Goal: Information Seeking & Learning: Learn about a topic

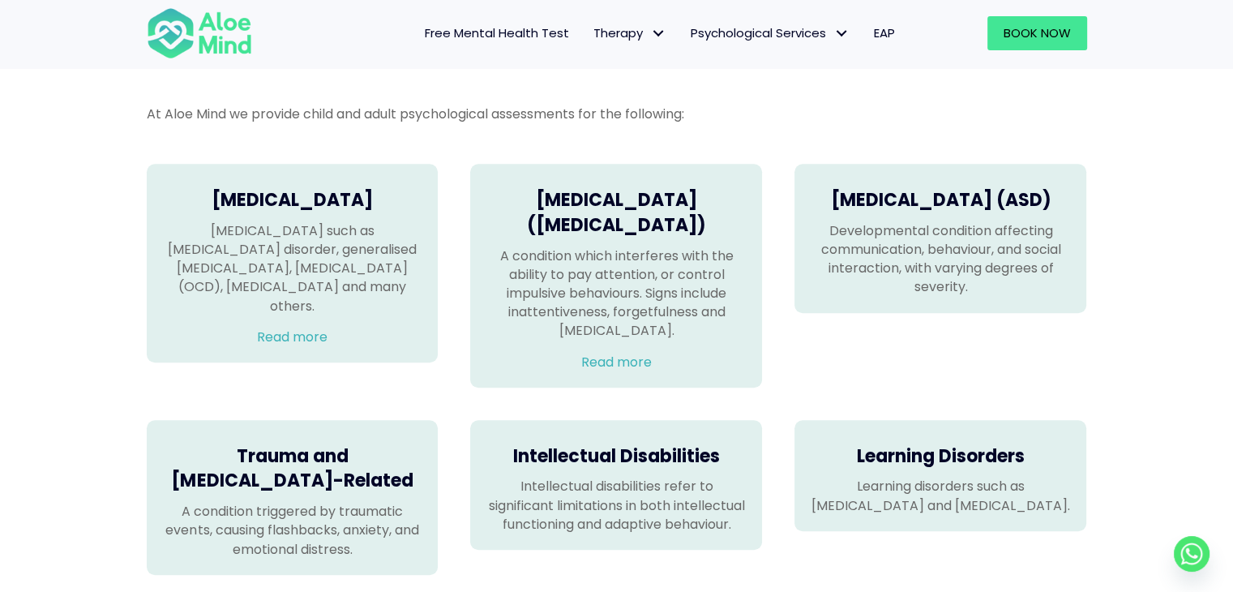
scroll to position [1216, 0]
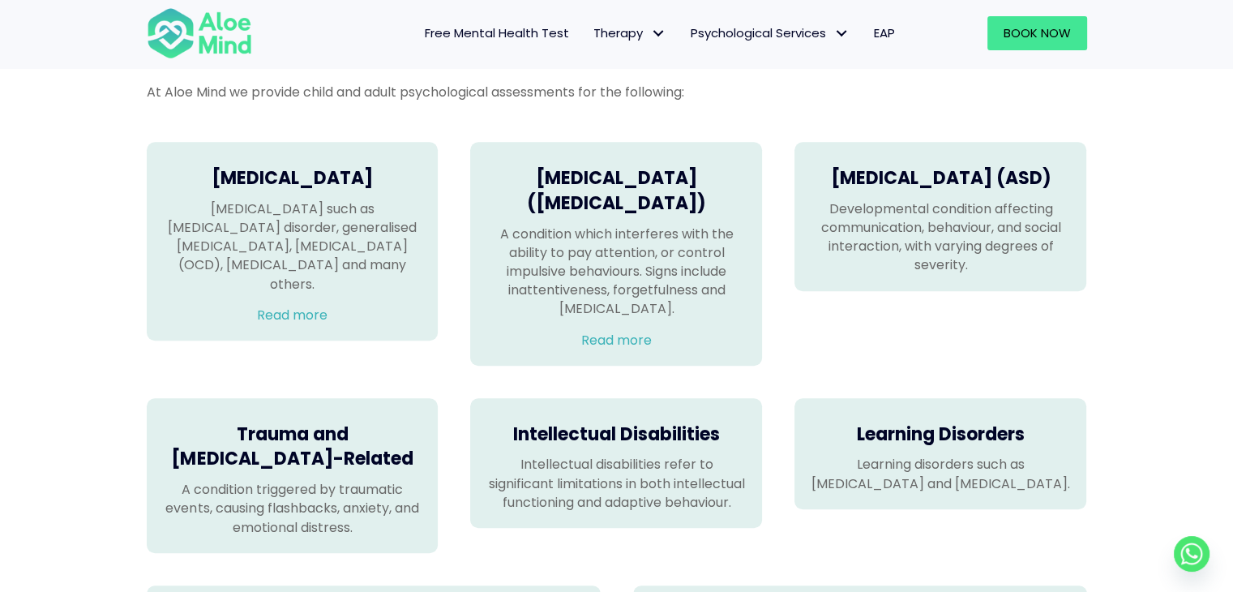
click at [998, 199] on p "Developmental condition affecting communication, behaviour, and social interact…" at bounding box center [940, 236] width 259 height 75
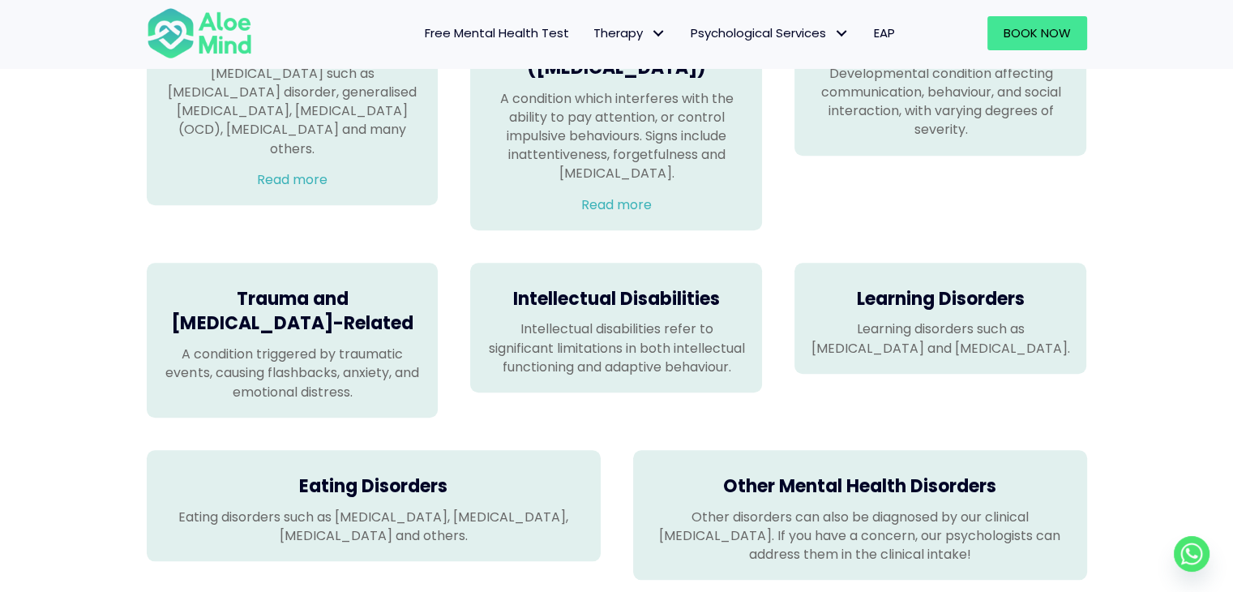
scroll to position [1378, 0]
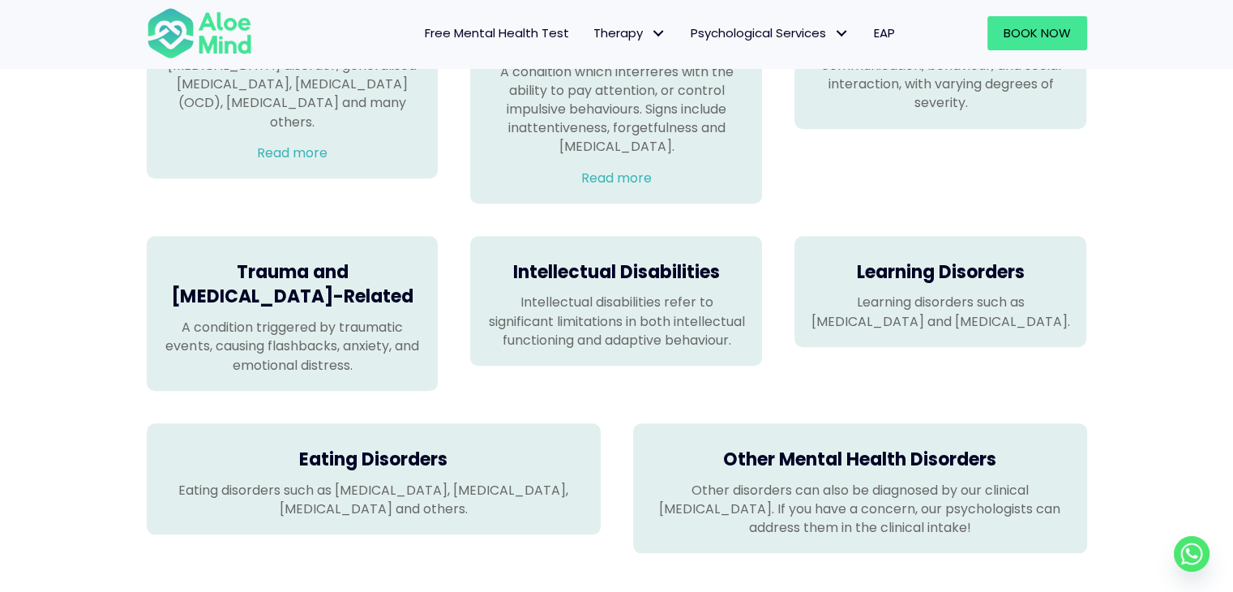
click at [725, 302] on p "Intellectual disabilities refer to significant limitations in both intellectual…" at bounding box center [615, 321] width 259 height 57
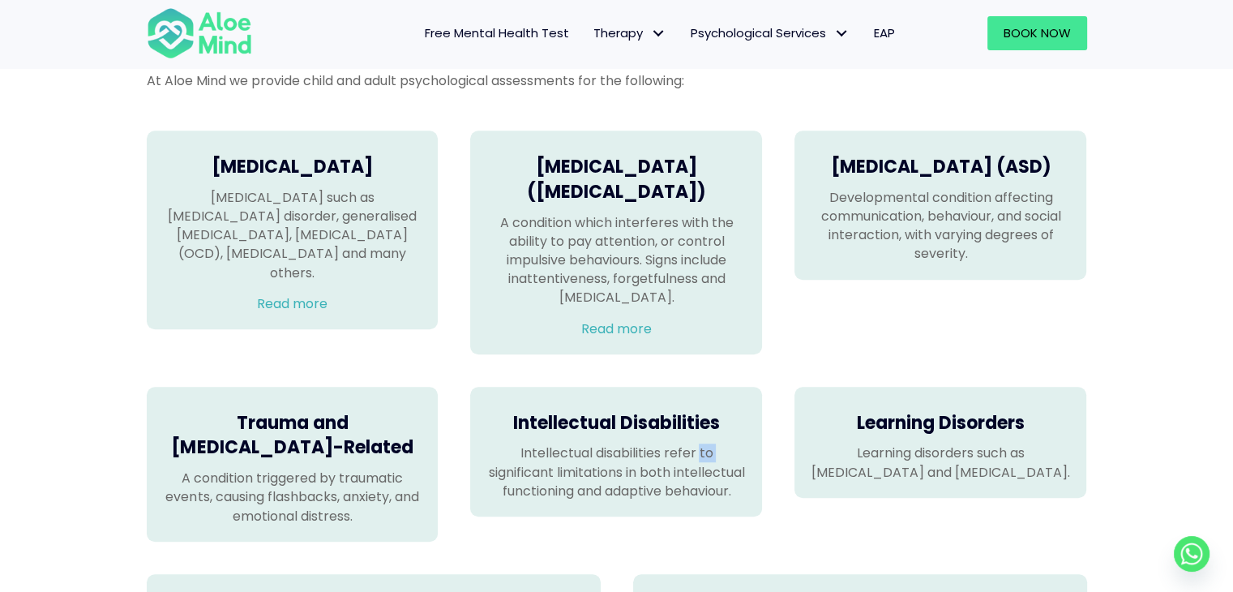
scroll to position [1216, 0]
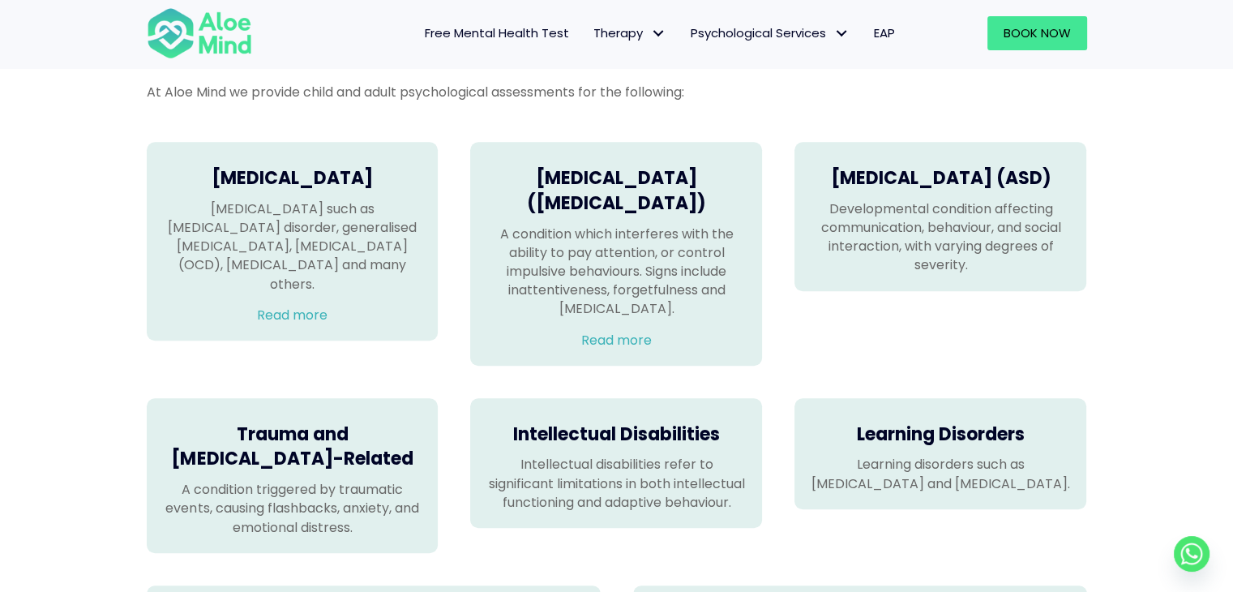
click at [849, 337] on div "Mood Disorders Mood disorders such as depression disorder, generalised anxiety …" at bounding box center [617, 254] width 973 height 256
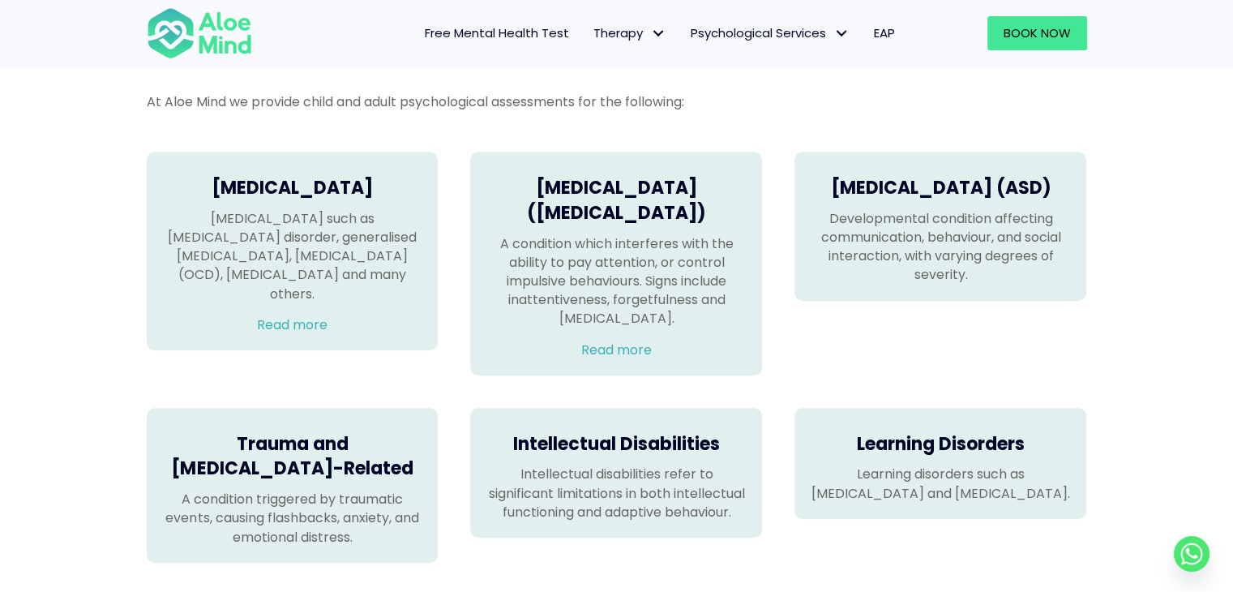
scroll to position [1135, 0]
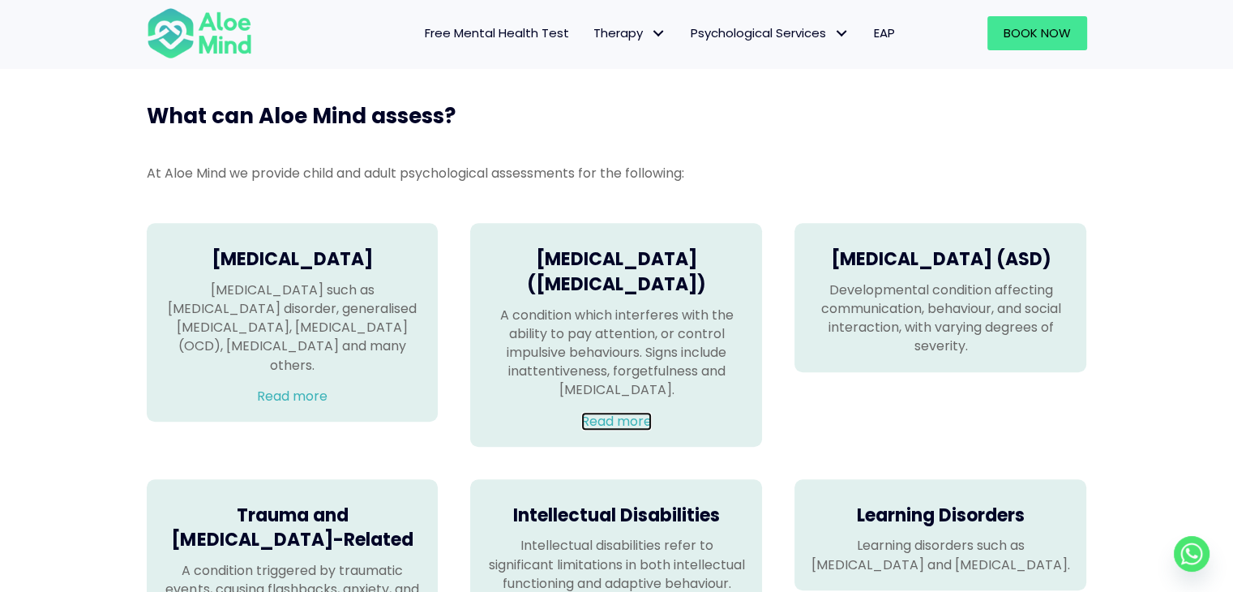
click at [644, 412] on link "Read more" at bounding box center [616, 421] width 71 height 19
click at [934, 266] on h4 "Autism Spectrum Disorder (ASD)" at bounding box center [940, 259] width 259 height 25
click at [932, 340] on p "Developmental condition affecting communication, behaviour, and social interact…" at bounding box center [940, 317] width 259 height 75
click at [881, 406] on div "Mood Disorders Mood disorders such as depression disorder, generalised anxiety …" at bounding box center [617, 335] width 973 height 256
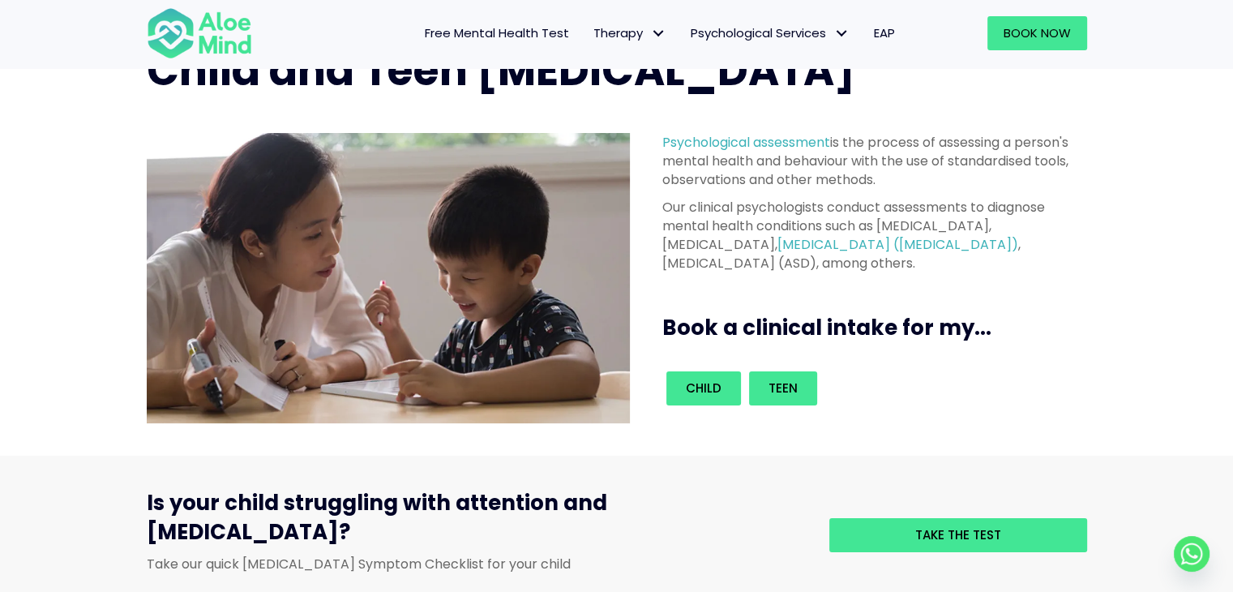
scroll to position [81, 0]
click at [717, 387] on span "Child" at bounding box center [704, 387] width 36 height 17
click at [755, 395] on link "Teen" at bounding box center [783, 388] width 68 height 34
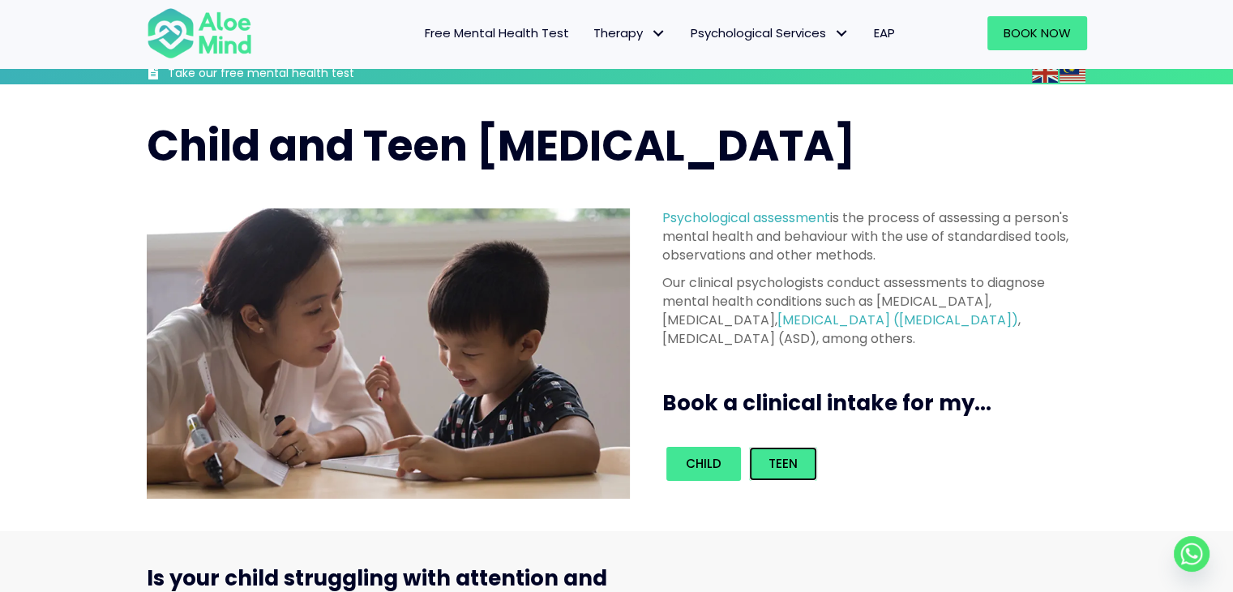
scroll to position [0, 0]
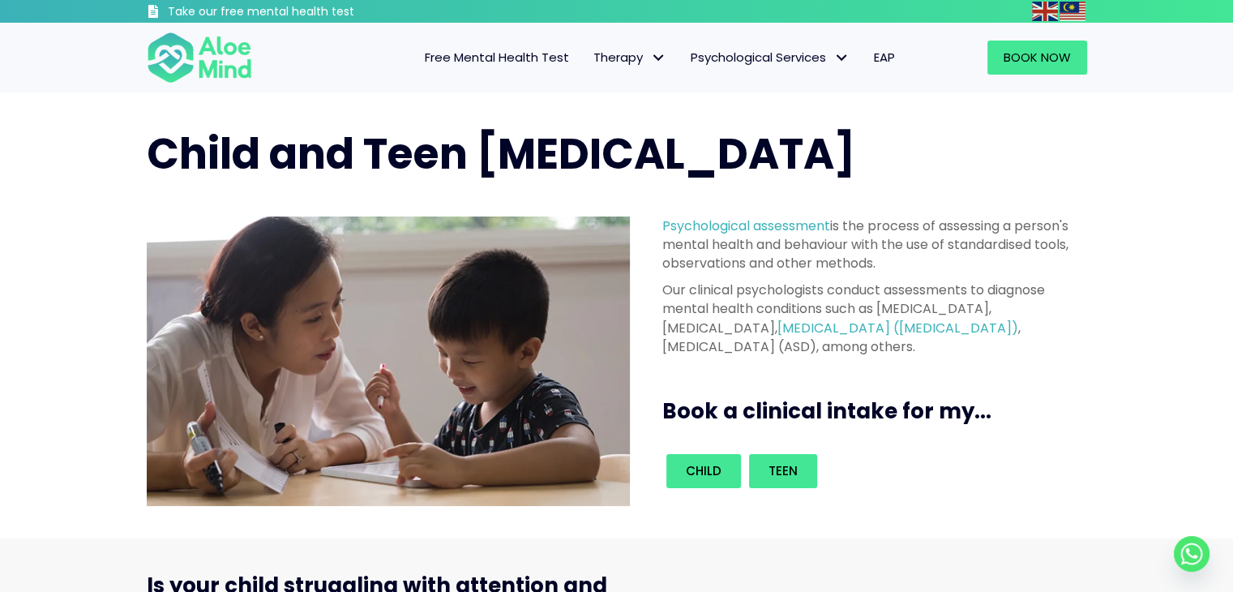
click at [514, 53] on span "Free Mental Health Test" at bounding box center [497, 57] width 144 height 17
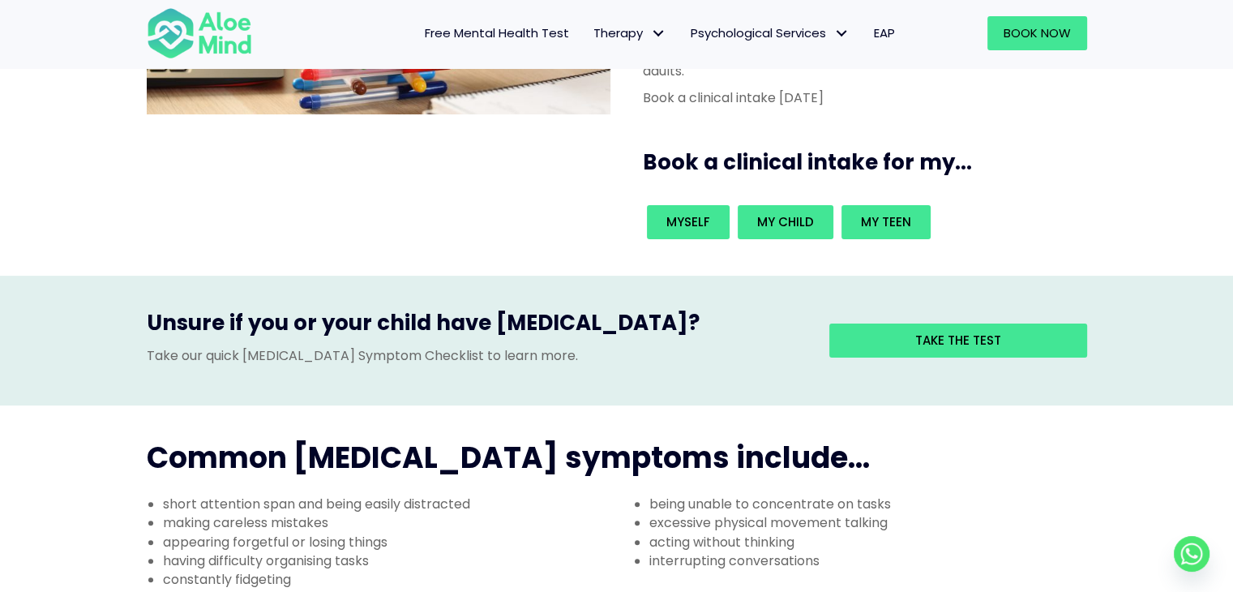
scroll to position [243, 0]
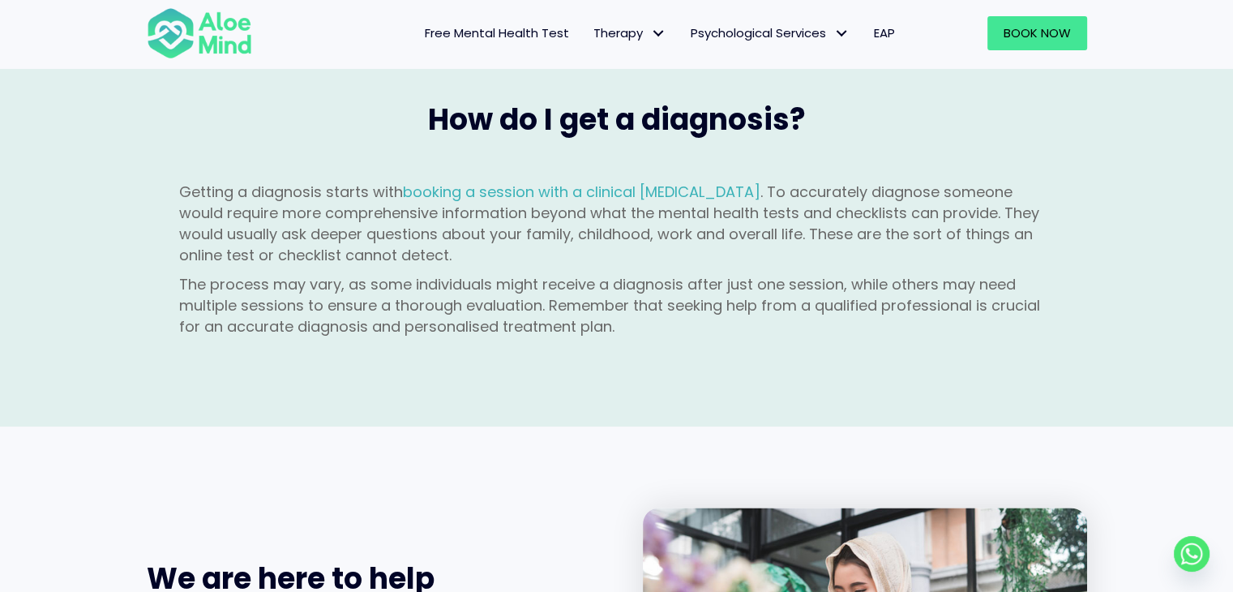
scroll to position [2026, 0]
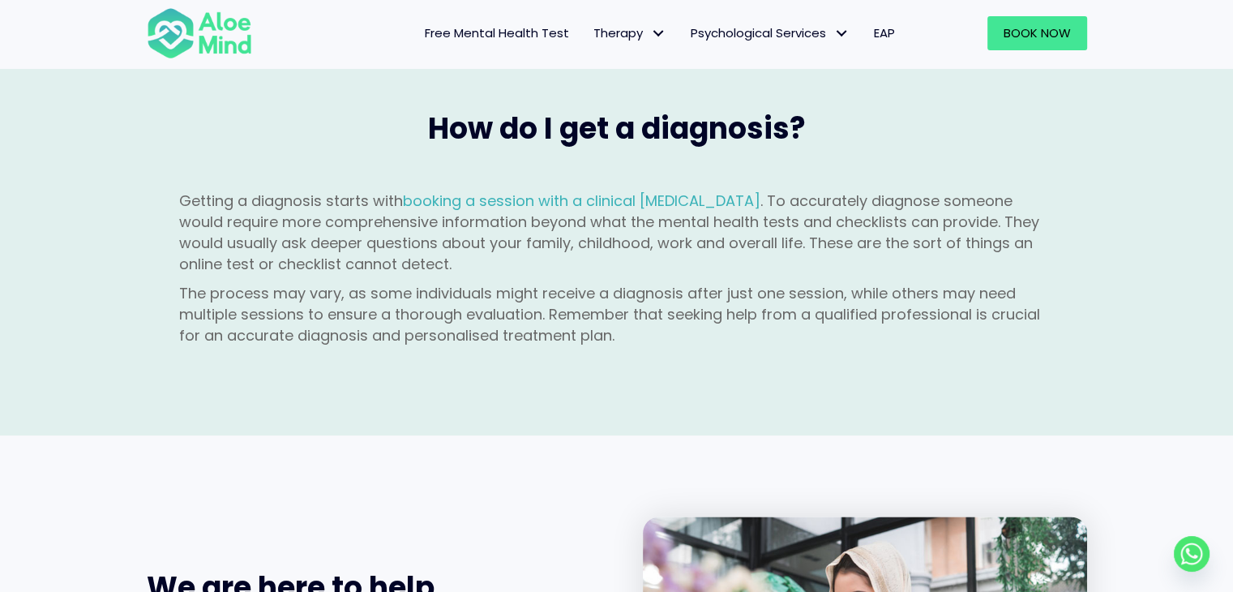
click at [534, 19] on link "Free Mental Health Test" at bounding box center [497, 33] width 169 height 34
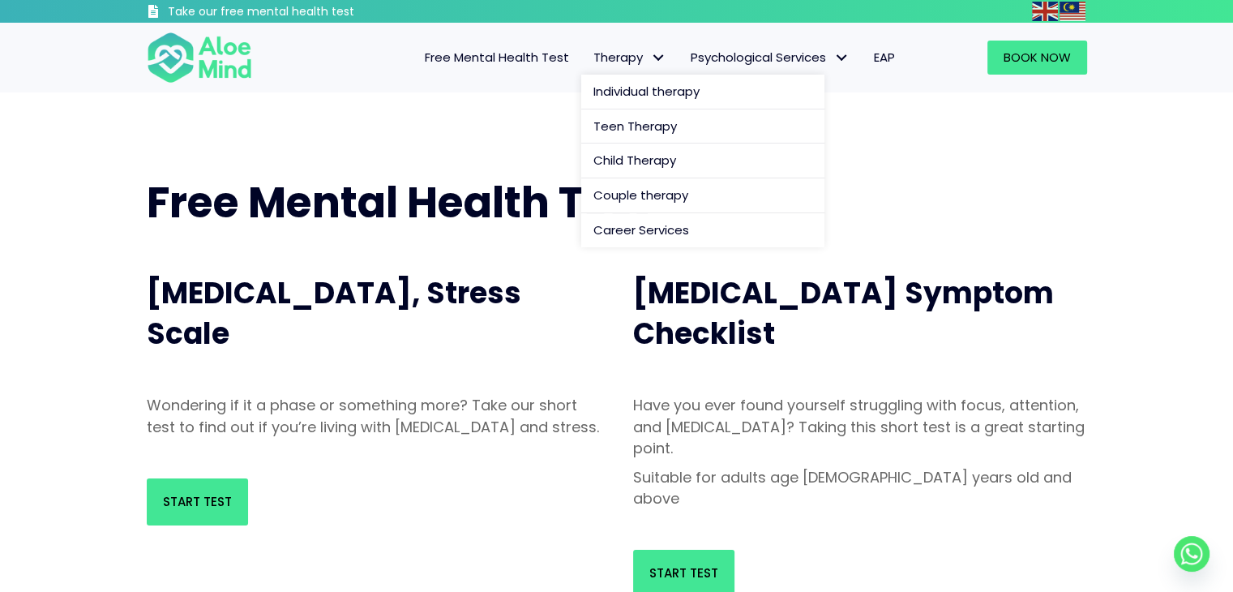
click at [603, 65] on span "Therapy" at bounding box center [629, 57] width 73 height 17
click at [614, 88] on span "Individual therapy" at bounding box center [646, 91] width 106 height 17
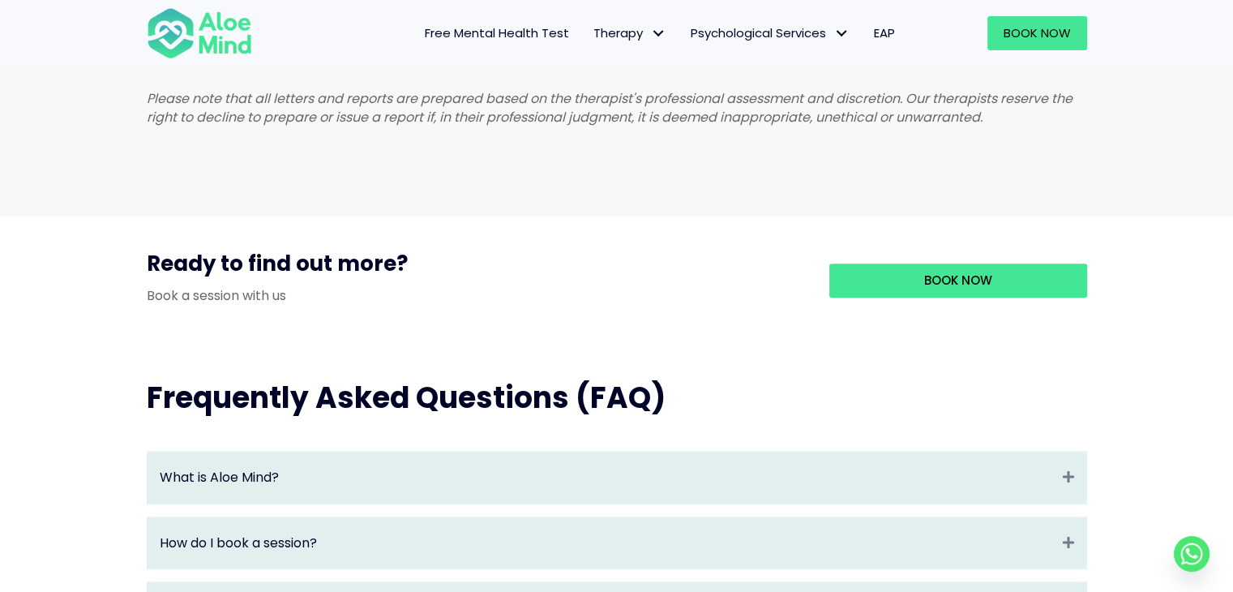
scroll to position [1378, 0]
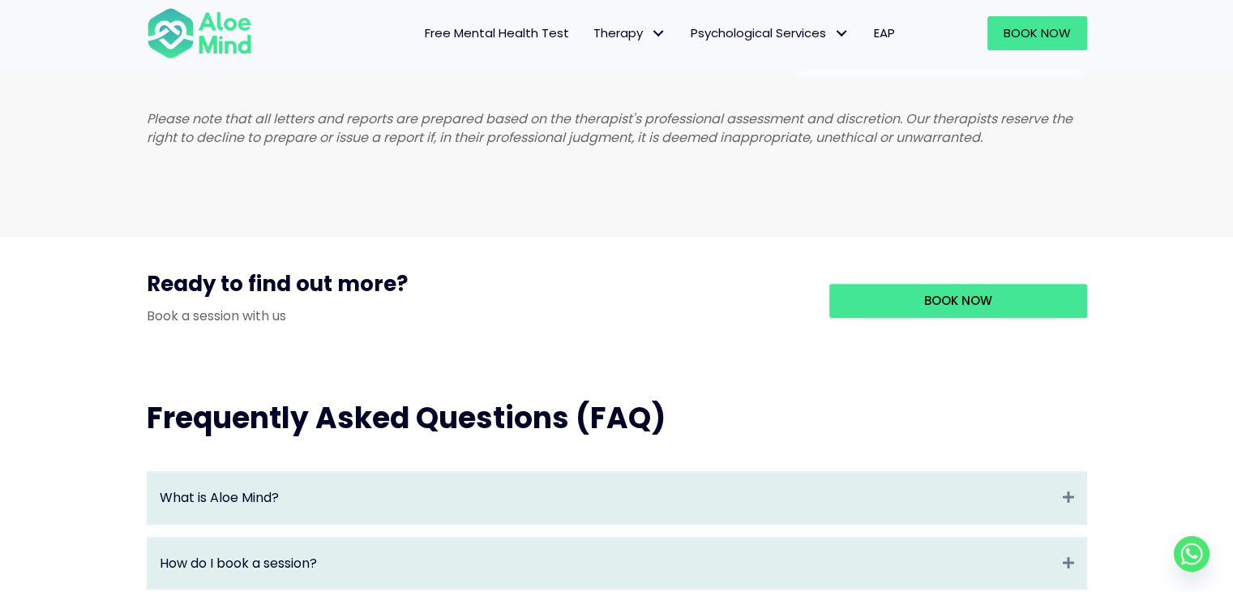
drag, startPoint x: 630, startPoint y: 299, endPoint x: 568, endPoint y: 296, distance: 61.7
click at [561, 303] on h3 "Ready to find out more?" at bounding box center [476, 287] width 658 height 37
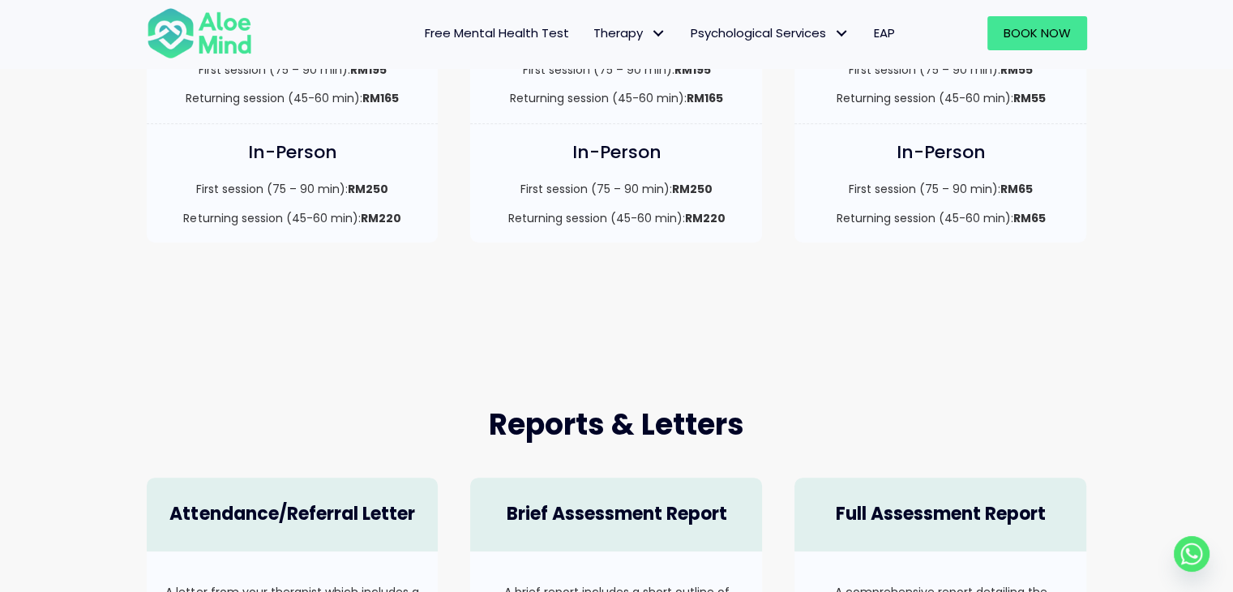
scroll to position [648, 0]
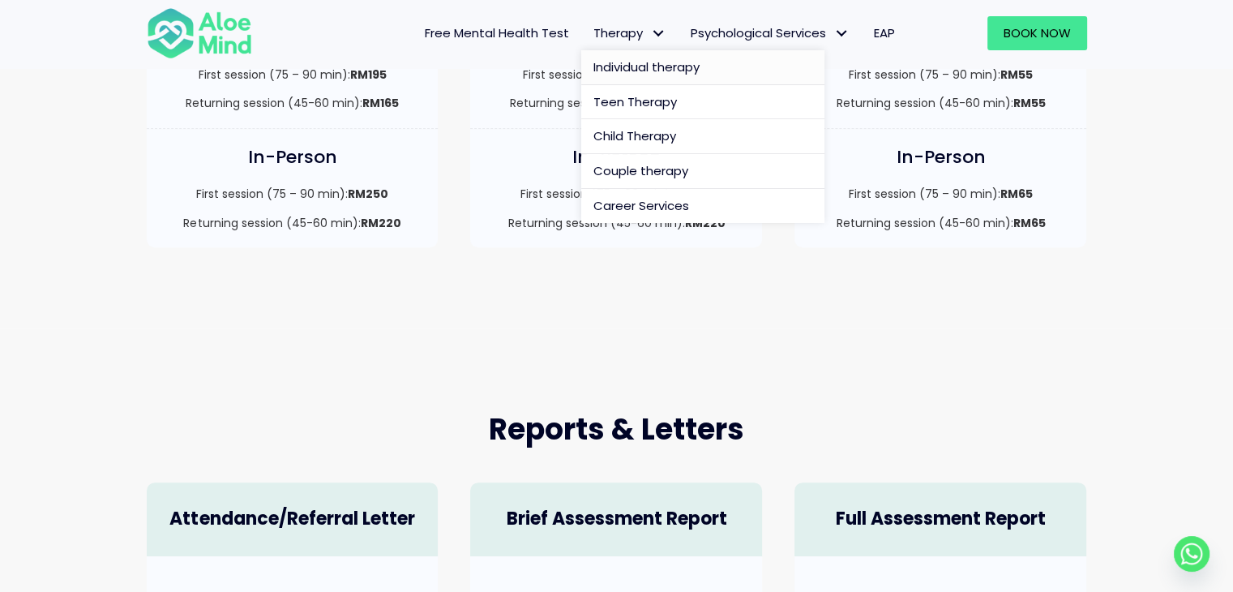
click at [652, 32] on span "Therapy: submenu" at bounding box center [659, 34] width 24 height 24
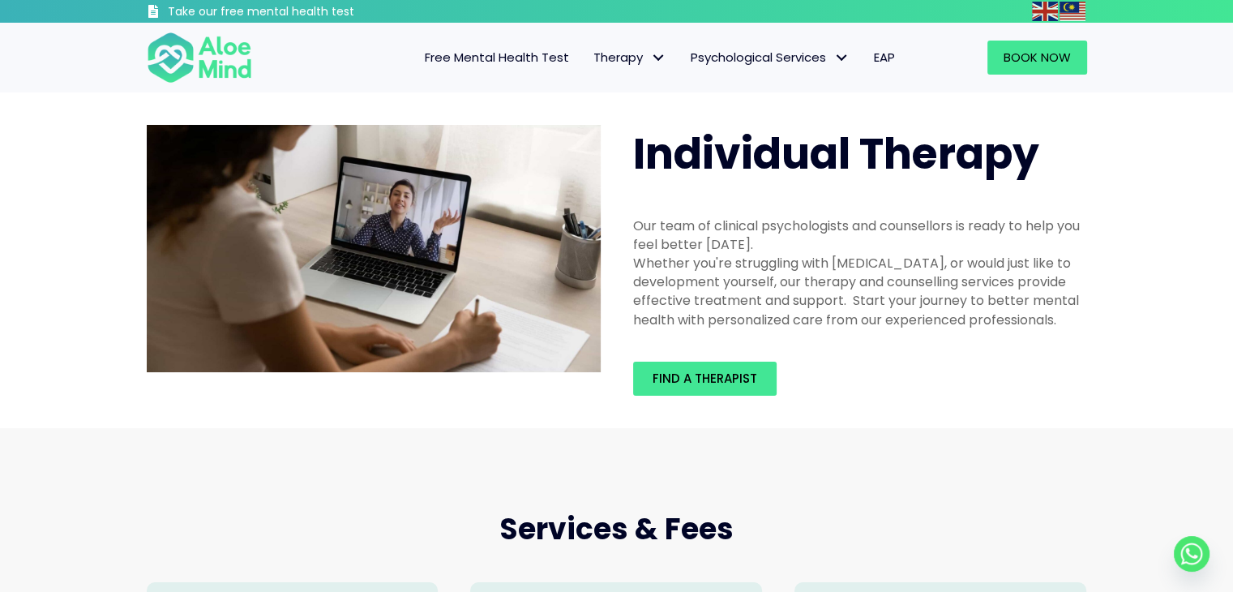
click at [541, 62] on span "Free Mental Health Test" at bounding box center [497, 57] width 144 height 17
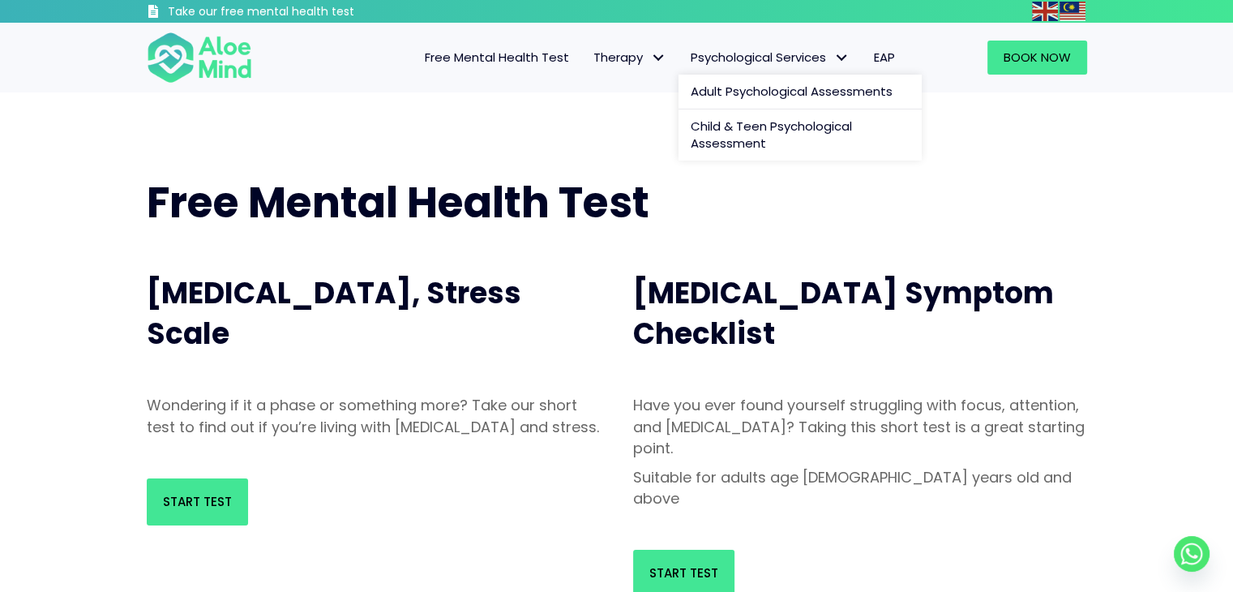
click at [786, 73] on link "Psychological Services" at bounding box center [769, 58] width 183 height 34
click at [530, 71] on link "Free Mental Health Test" at bounding box center [497, 58] width 169 height 34
click at [891, 65] on span "EAP" at bounding box center [884, 57] width 21 height 17
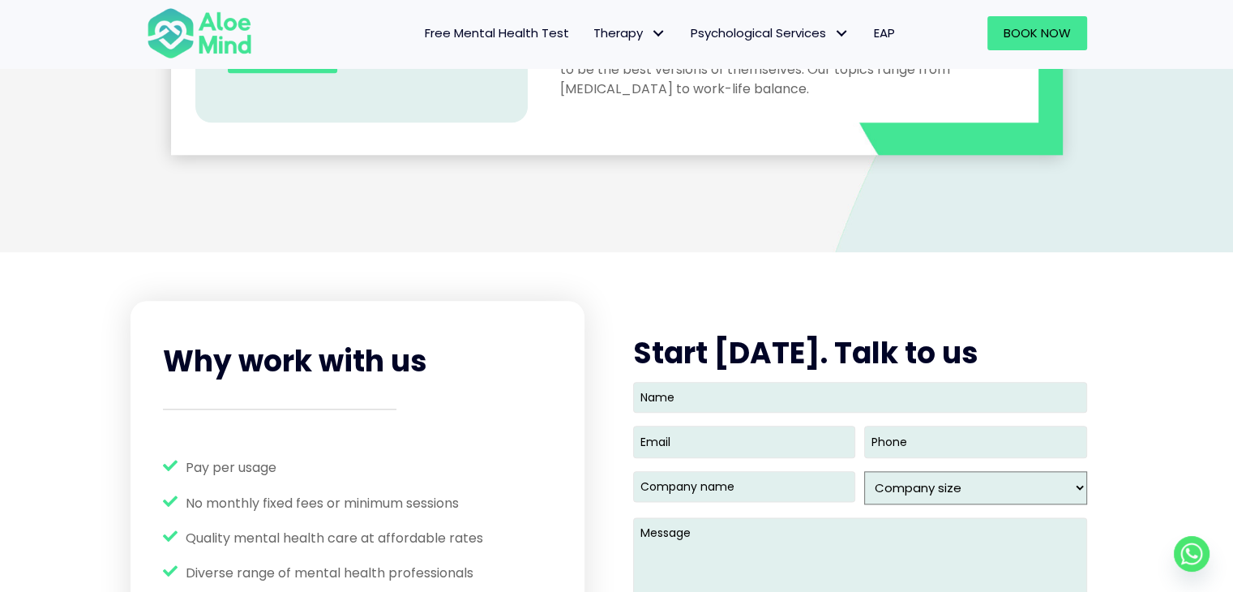
scroll to position [2026, 0]
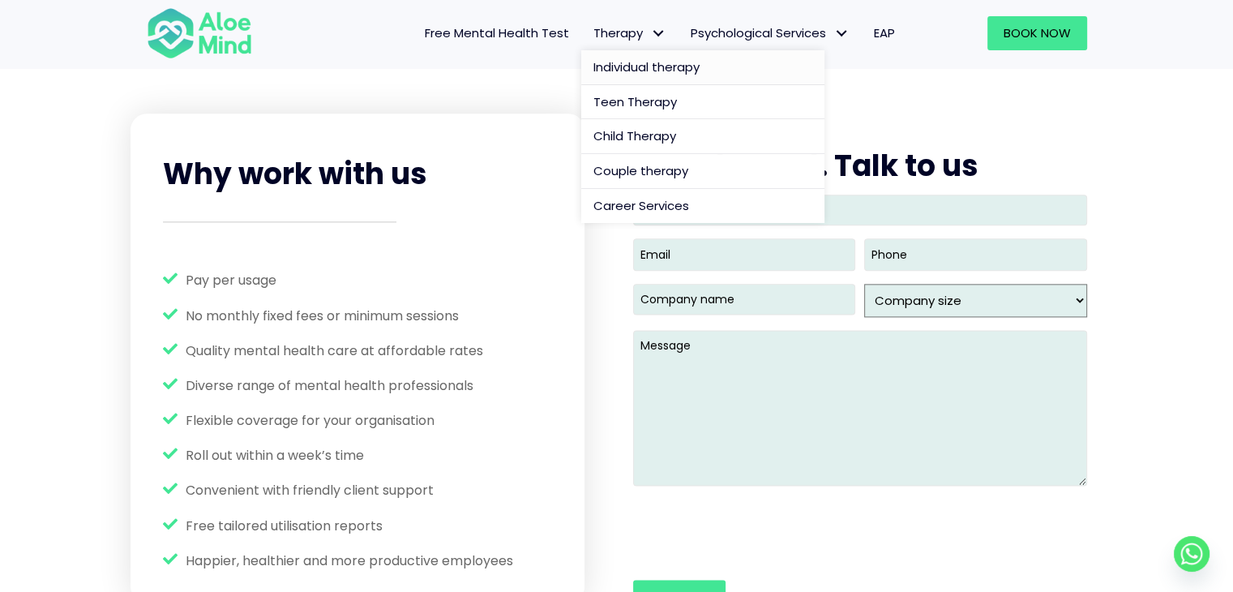
click at [603, 68] on span "Individual therapy" at bounding box center [646, 66] width 106 height 17
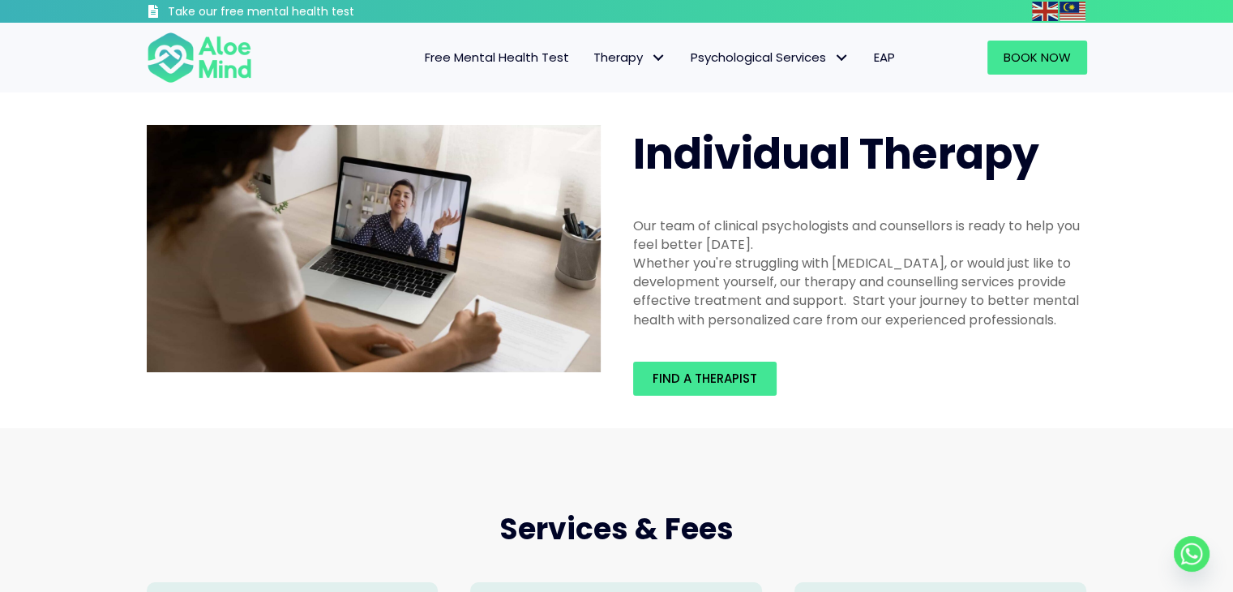
click at [507, 62] on span "Free Mental Health Test" at bounding box center [497, 57] width 144 height 17
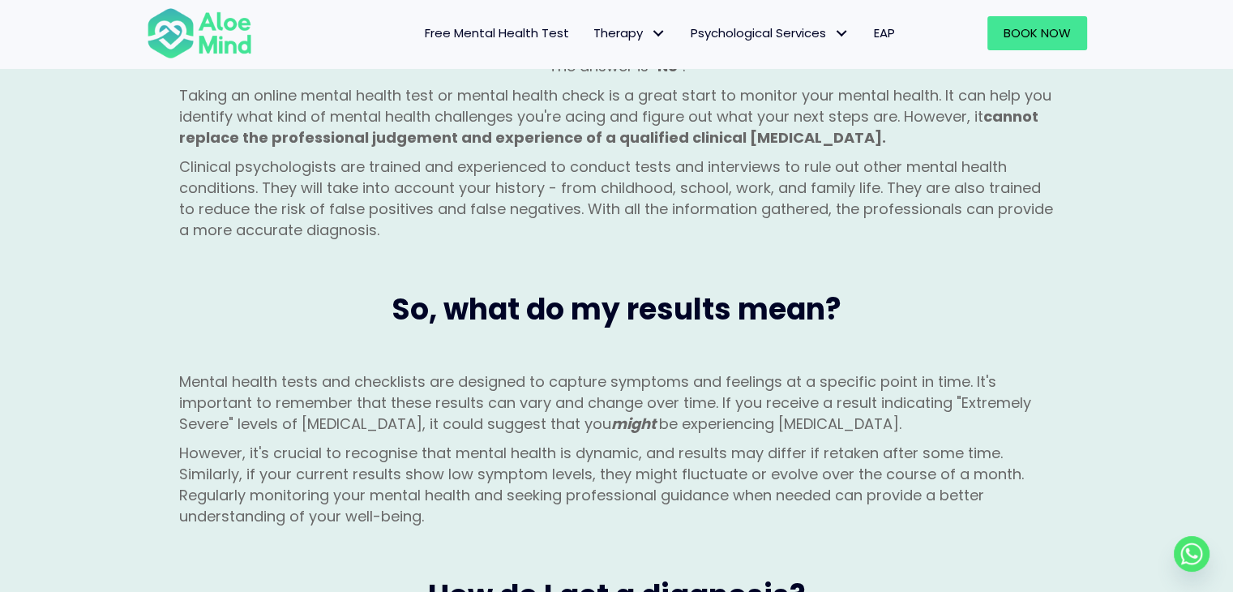
scroll to position [1540, 0]
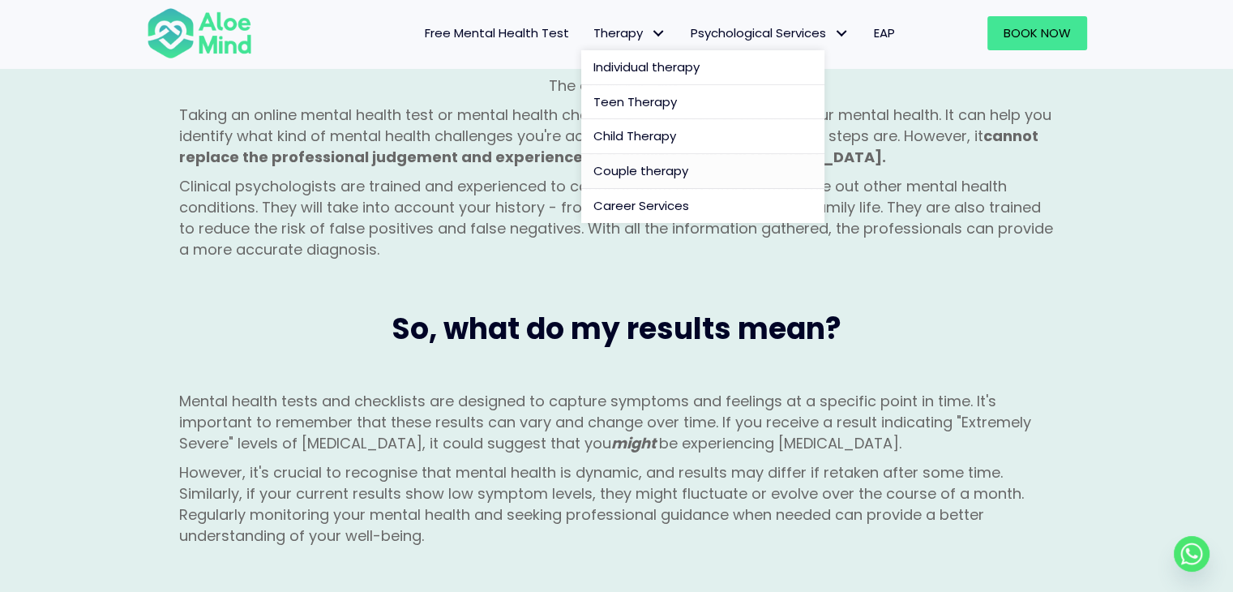
click at [603, 166] on span "Couple therapy" at bounding box center [640, 170] width 95 height 17
